Goal: Transaction & Acquisition: Purchase product/service

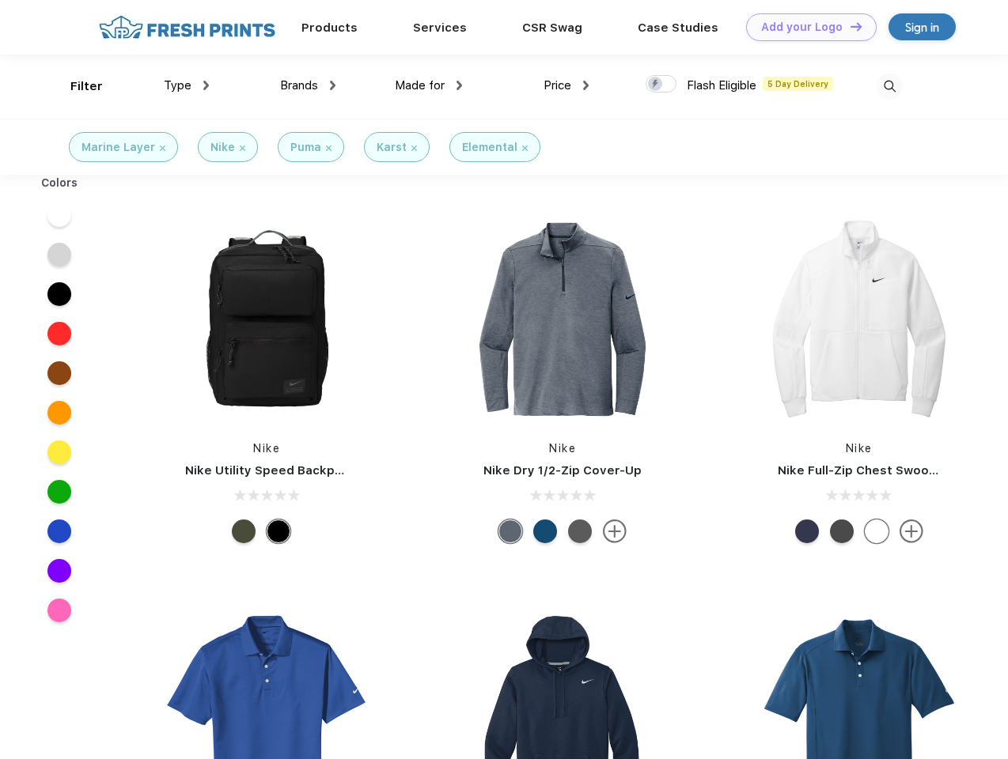
scroll to position [1, 0]
click at [805, 27] on link "Add your Logo Design Tool" at bounding box center [811, 27] width 131 height 28
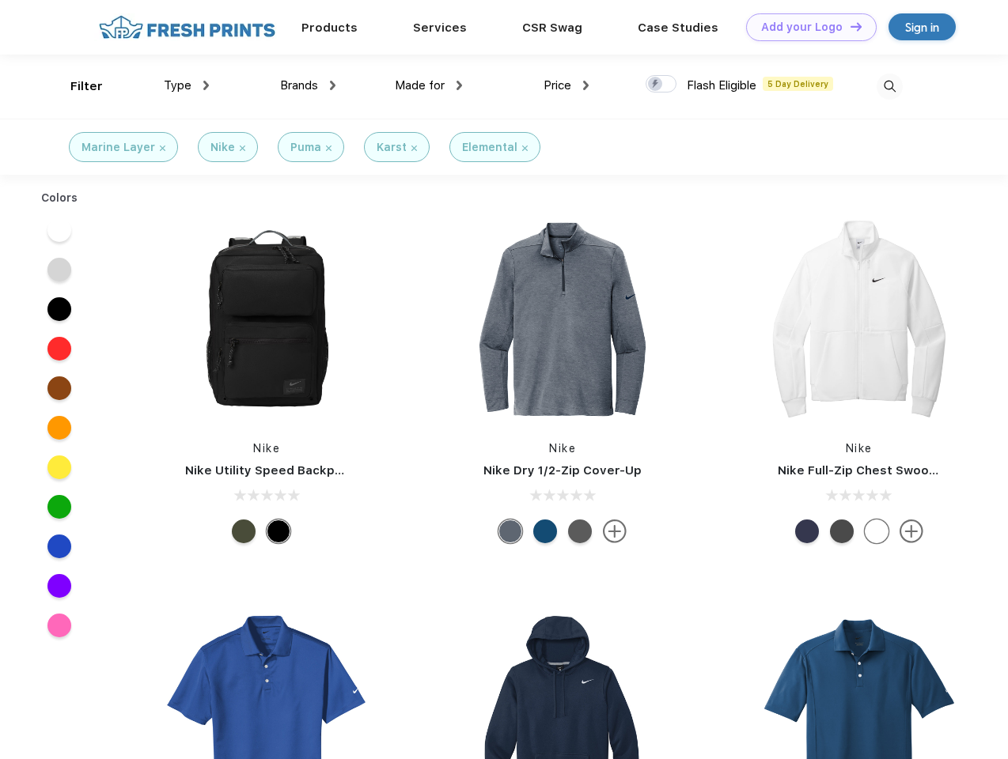
click at [0, 0] on div "Design Tool" at bounding box center [0, 0] width 0 height 0
click at [849, 26] on link "Add your Logo Design Tool" at bounding box center [811, 27] width 131 height 28
click at [76, 86] on div "Filter" at bounding box center [86, 87] width 32 height 18
click at [187, 85] on span "Type" at bounding box center [178, 85] width 28 height 14
click at [308, 85] on span "Brands" at bounding box center [299, 85] width 38 height 14
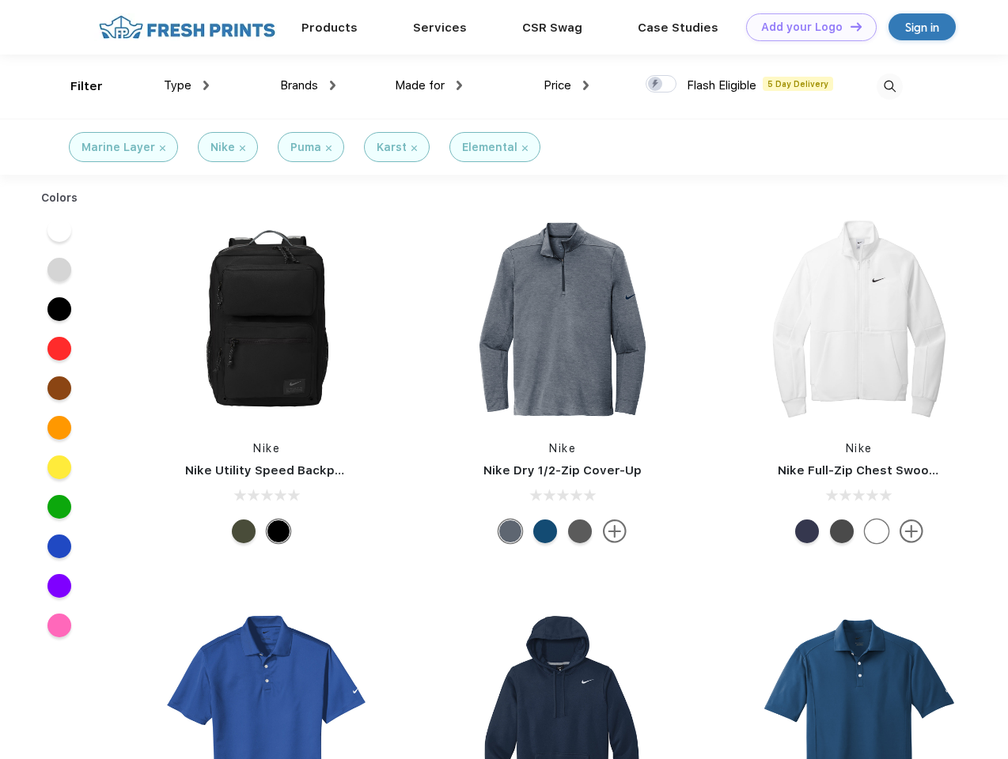
click at [429, 85] on span "Made for" at bounding box center [420, 85] width 50 height 14
click at [566, 85] on span "Price" at bounding box center [557, 85] width 28 height 14
click at [661, 85] on div at bounding box center [660, 83] width 31 height 17
click at [656, 85] on input "checkbox" at bounding box center [650, 79] width 10 height 10
click at [889, 86] on img at bounding box center [889, 87] width 26 height 26
